Goal: Transaction & Acquisition: Purchase product/service

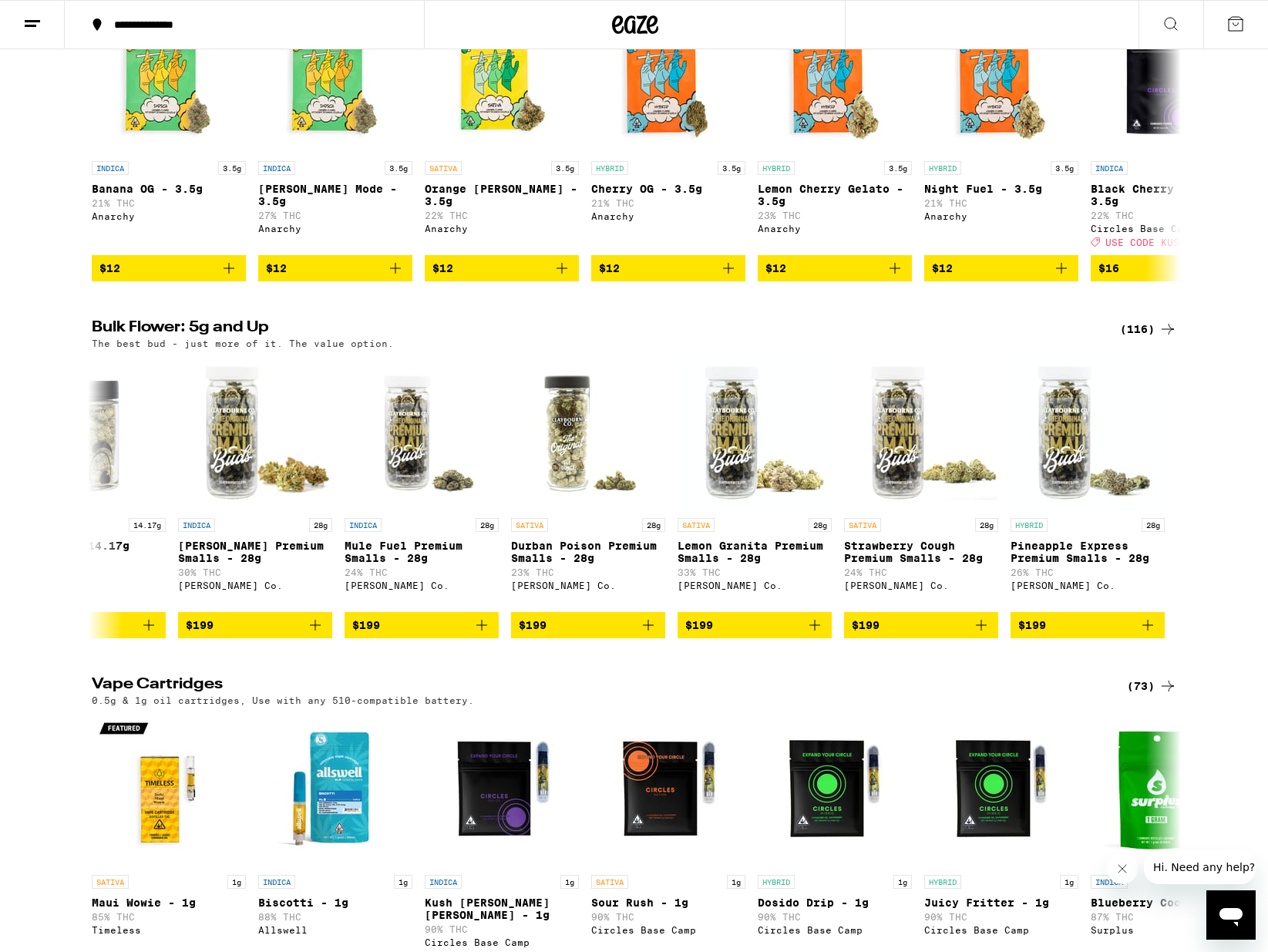
scroll to position [1669, 0]
